Goal: Task Accomplishment & Management: Manage account settings

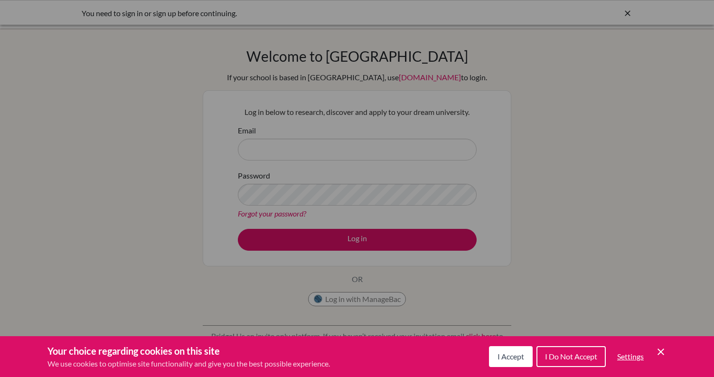
click at [304, 160] on div "Cookie Preferences" at bounding box center [357, 188] width 714 height 377
click at [493, 346] on button "I Accept" at bounding box center [511, 356] width 44 height 21
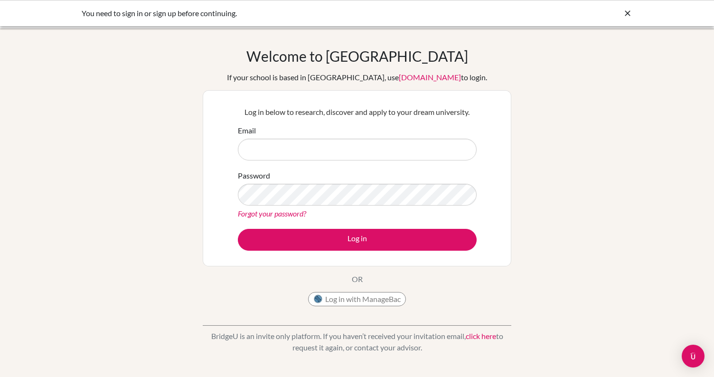
click at [285, 135] on div "Email" at bounding box center [357, 143] width 239 height 36
click at [285, 146] on input "Email" at bounding box center [357, 150] width 239 height 22
click at [296, 151] on input "Email" at bounding box center [357, 150] width 239 height 22
click at [383, 138] on div "Email" at bounding box center [357, 143] width 239 height 36
click at [381, 149] on input "Email" at bounding box center [357, 150] width 239 height 22
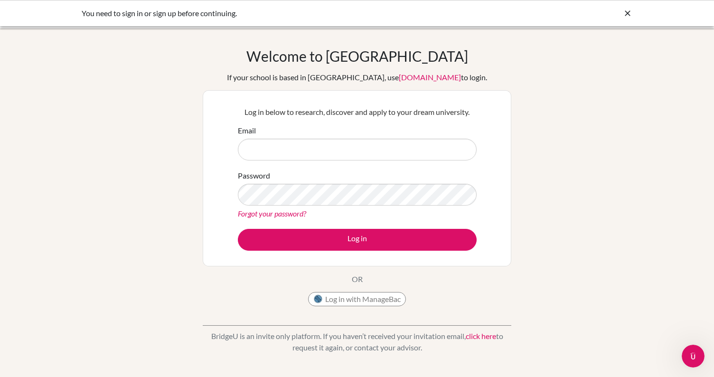
click at [477, 187] on div "Log in below to research, discover and apply to your dream university. Email Pa…" at bounding box center [357, 178] width 251 height 156
click at [404, 127] on div "Email" at bounding box center [357, 143] width 239 height 36
click at [404, 165] on form "Email Password Forgot your password? Log in" at bounding box center [357, 188] width 239 height 126
click at [421, 152] on input "Email" at bounding box center [357, 150] width 239 height 22
